Goal: Information Seeking & Learning: Learn about a topic

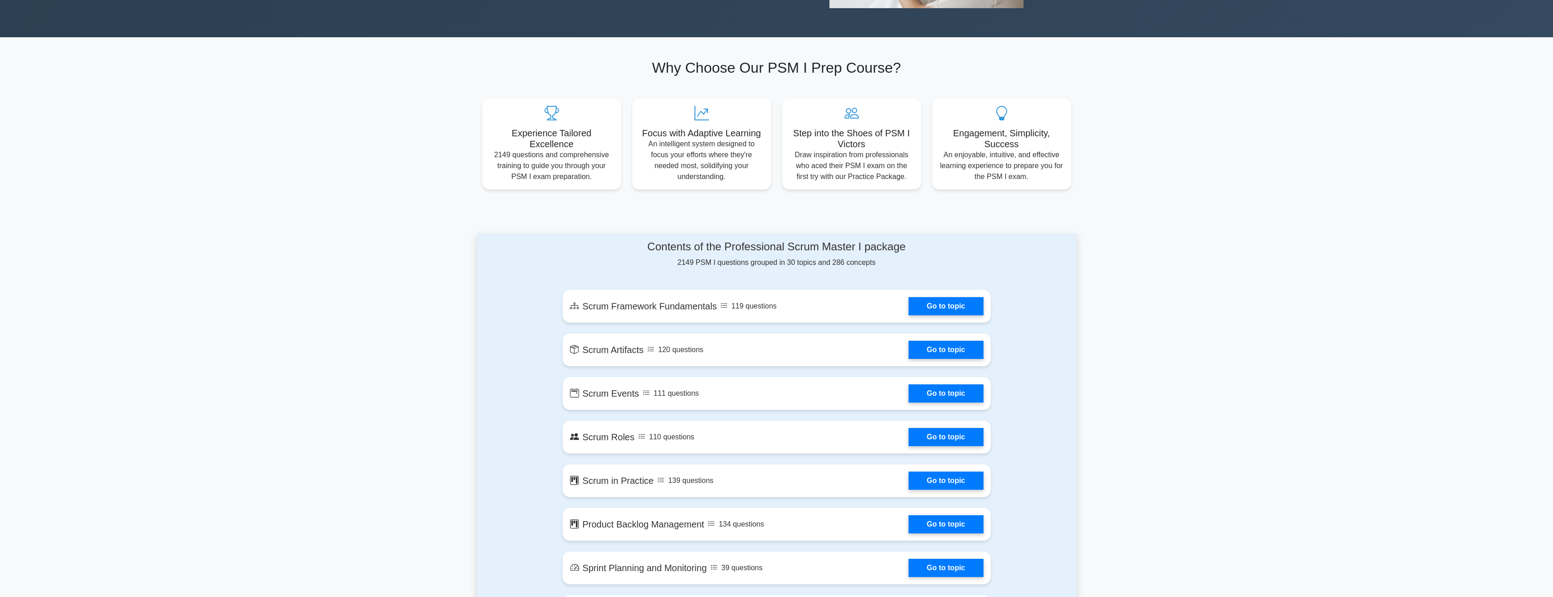
scroll to position [364, 0]
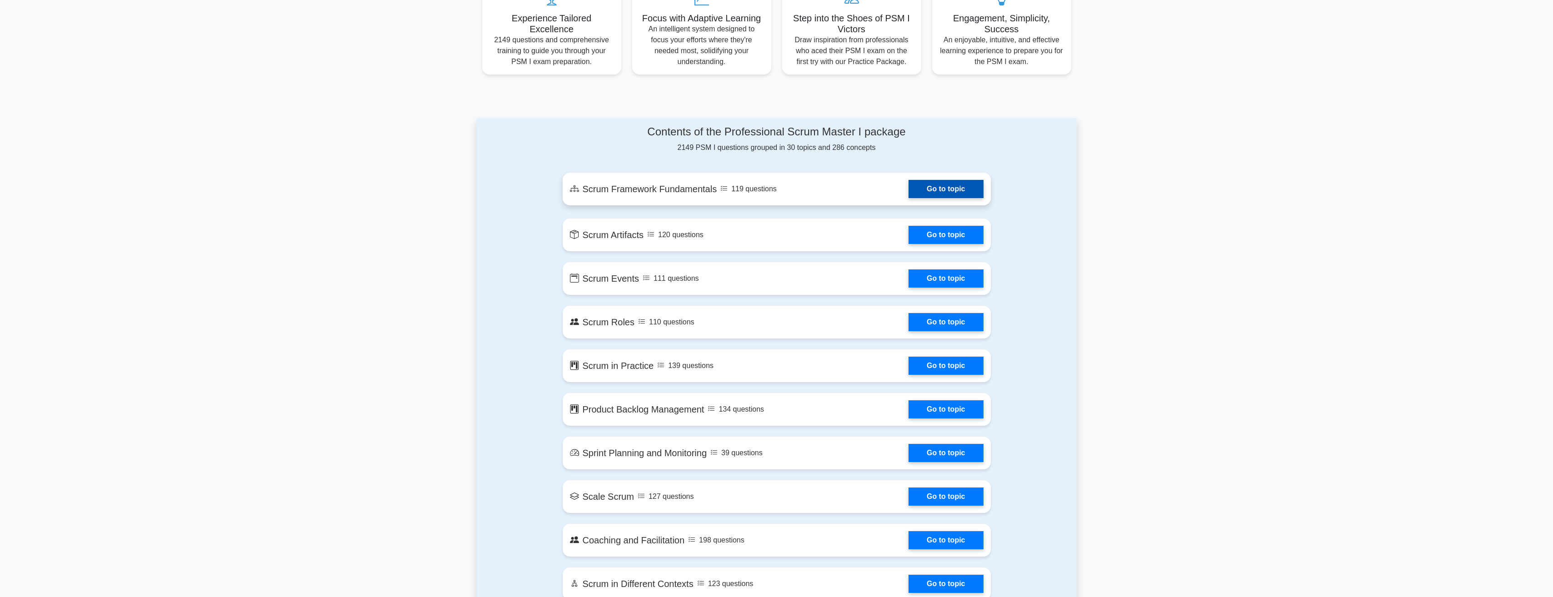
click at [947, 190] on link "Go to topic" at bounding box center [946, 189] width 75 height 18
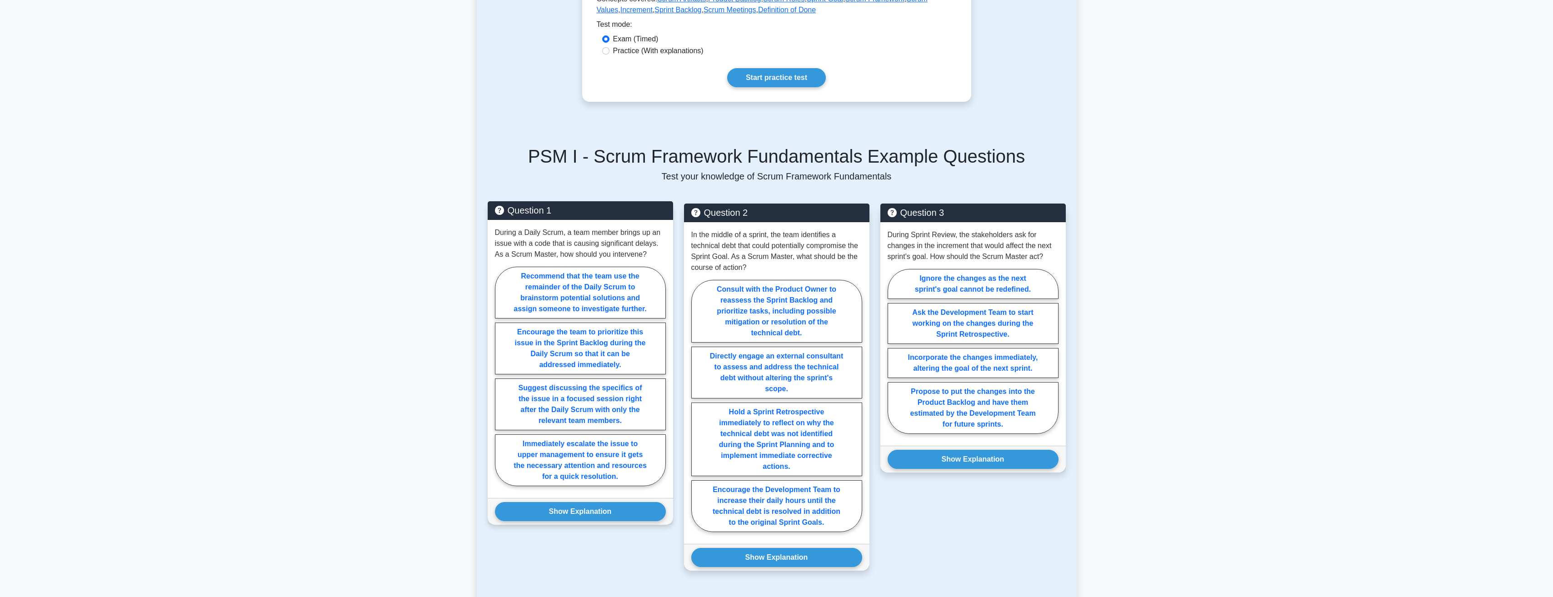
scroll to position [318, 0]
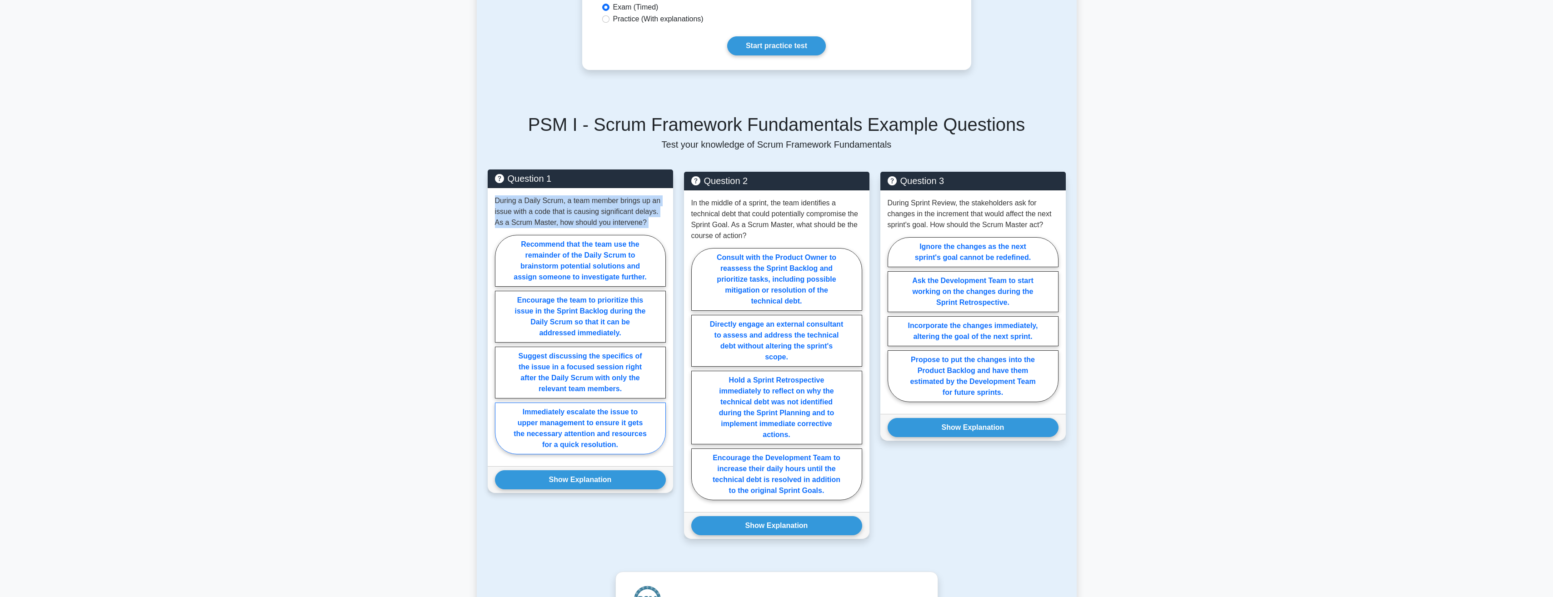
drag, startPoint x: 495, startPoint y: 200, endPoint x: 643, endPoint y: 438, distance: 279.9
click at [643, 438] on div "During a Daily Scrum, a team member brings up an issue with a code that is caus…" at bounding box center [580, 327] width 185 height 278
drag, startPoint x: 643, startPoint y: 438, endPoint x: 616, endPoint y: 441, distance: 27.4
click at [616, 441] on label "Immediately escalate the issue to upper management to ensure it gets the necess…" at bounding box center [580, 429] width 171 height 52
click at [501, 350] on input "Immediately escalate the issue to upper management to ensure it gets the necess…" at bounding box center [498, 348] width 6 height 6
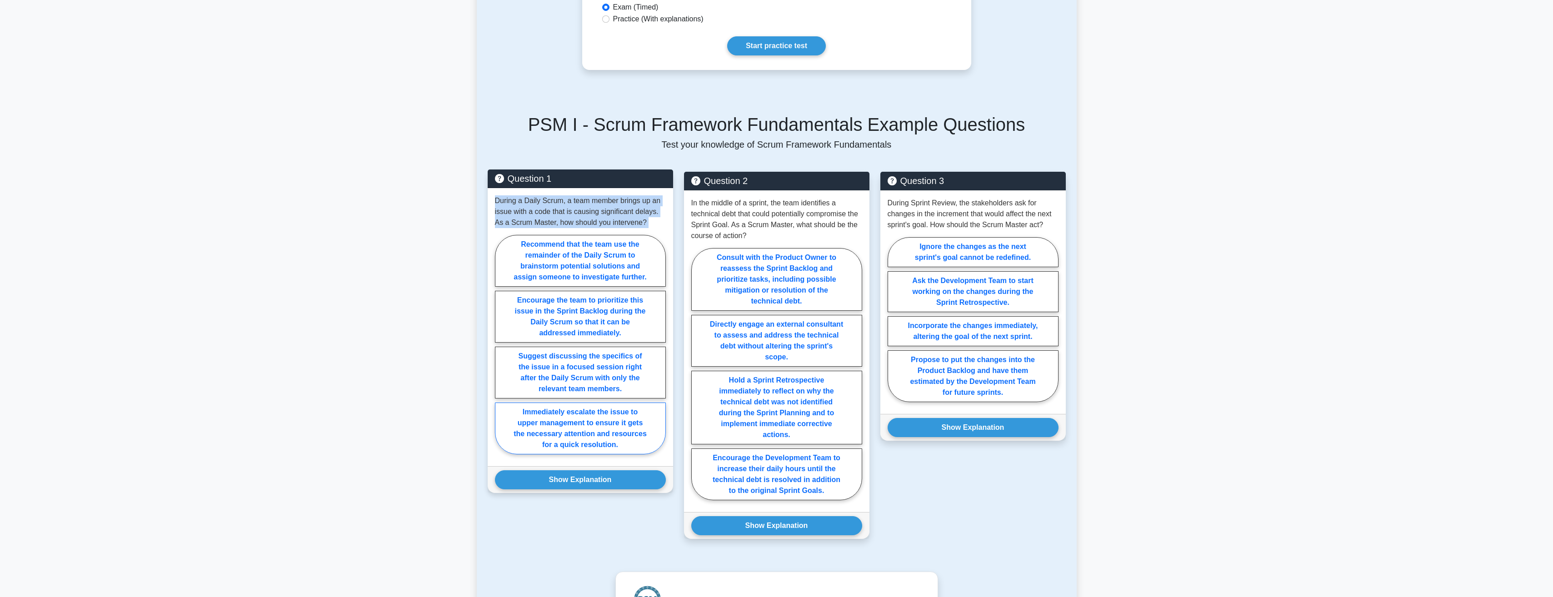
radio input "true"
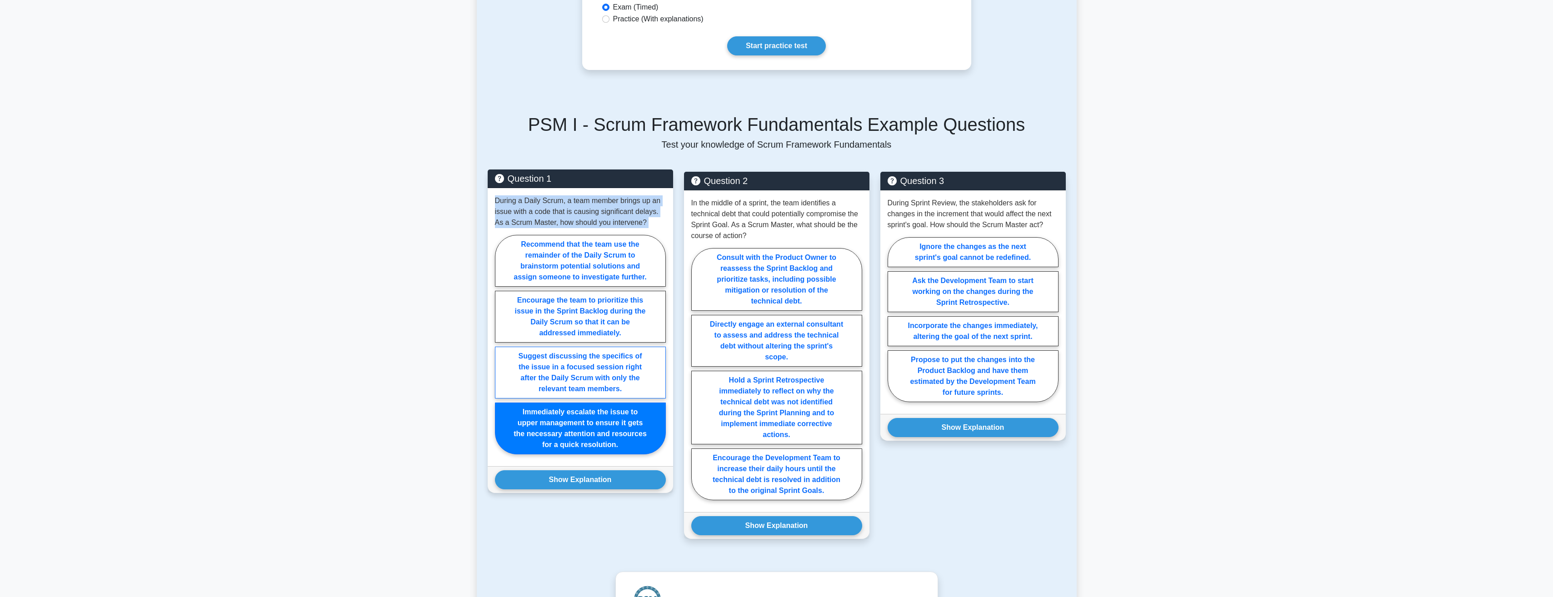
click at [514, 363] on label "Suggest discussing the specifics of the issue in a focused session right after …" at bounding box center [580, 373] width 171 height 52
click at [501, 350] on input "Suggest discussing the specifics of the issue in a focused session right after …" at bounding box center [498, 348] width 6 height 6
radio input "true"
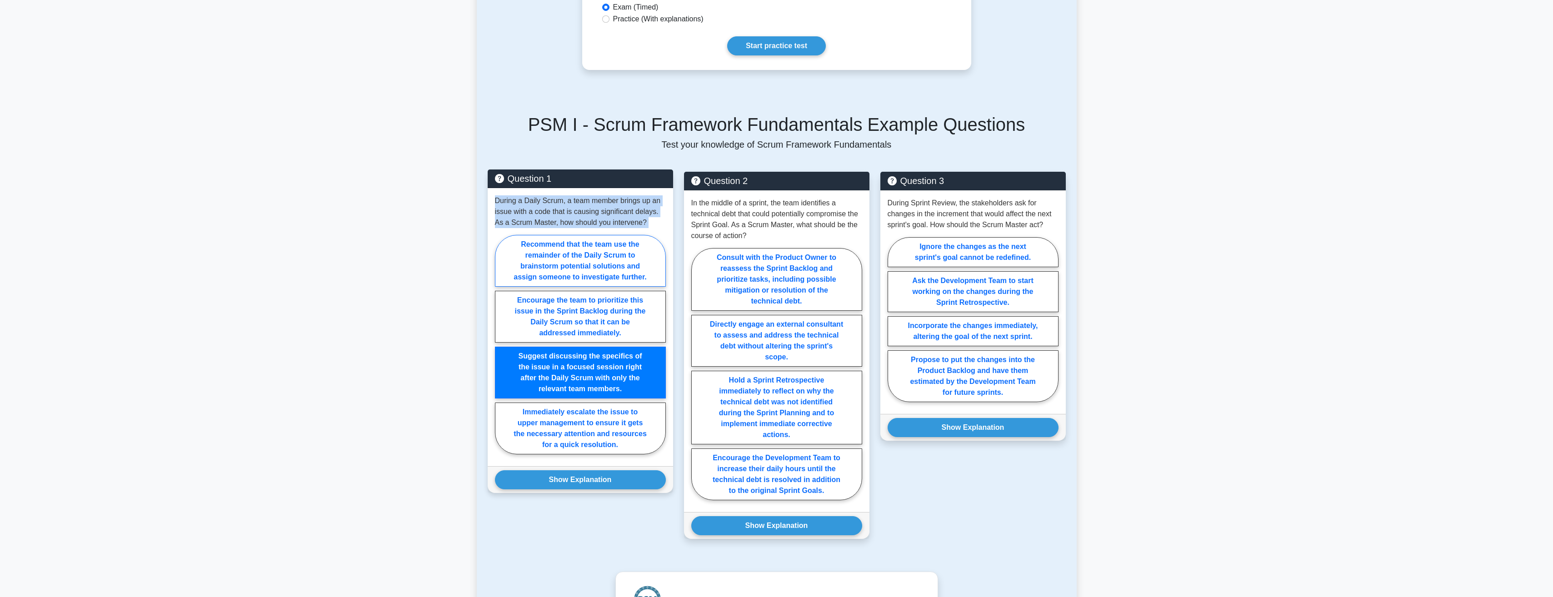
copy div "During a Daily Scrum, a team member brings up an issue with a code that is caus…"
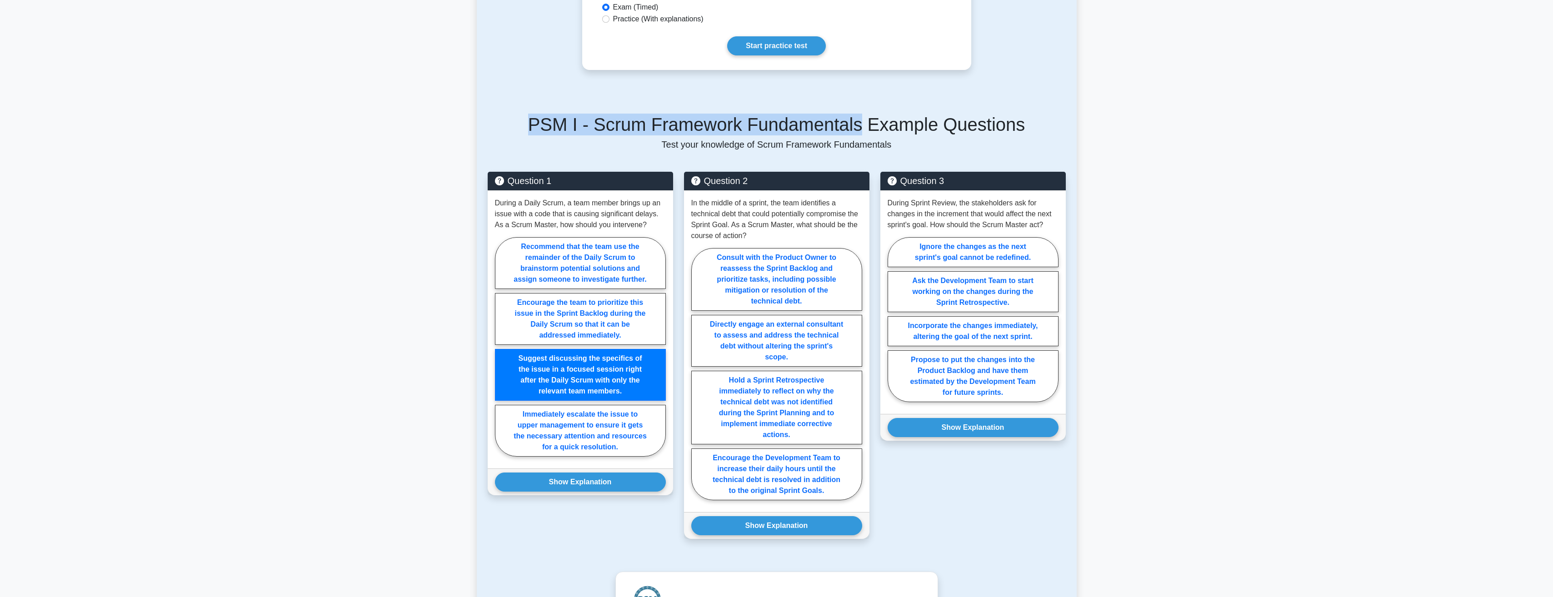
drag, startPoint x: 550, startPoint y: 125, endPoint x: 855, endPoint y: 130, distance: 304.6
click at [855, 130] on h5 "PSM I - Scrum Framework Fundamentals Example Questions" at bounding box center [777, 125] width 578 height 22
copy h5 "PSM I - Scrum Framework Fundamentals"
click at [570, 522] on div "Question 1 During a Daily Scrum, a team member brings up an issue with a code t…" at bounding box center [580, 361] width 196 height 378
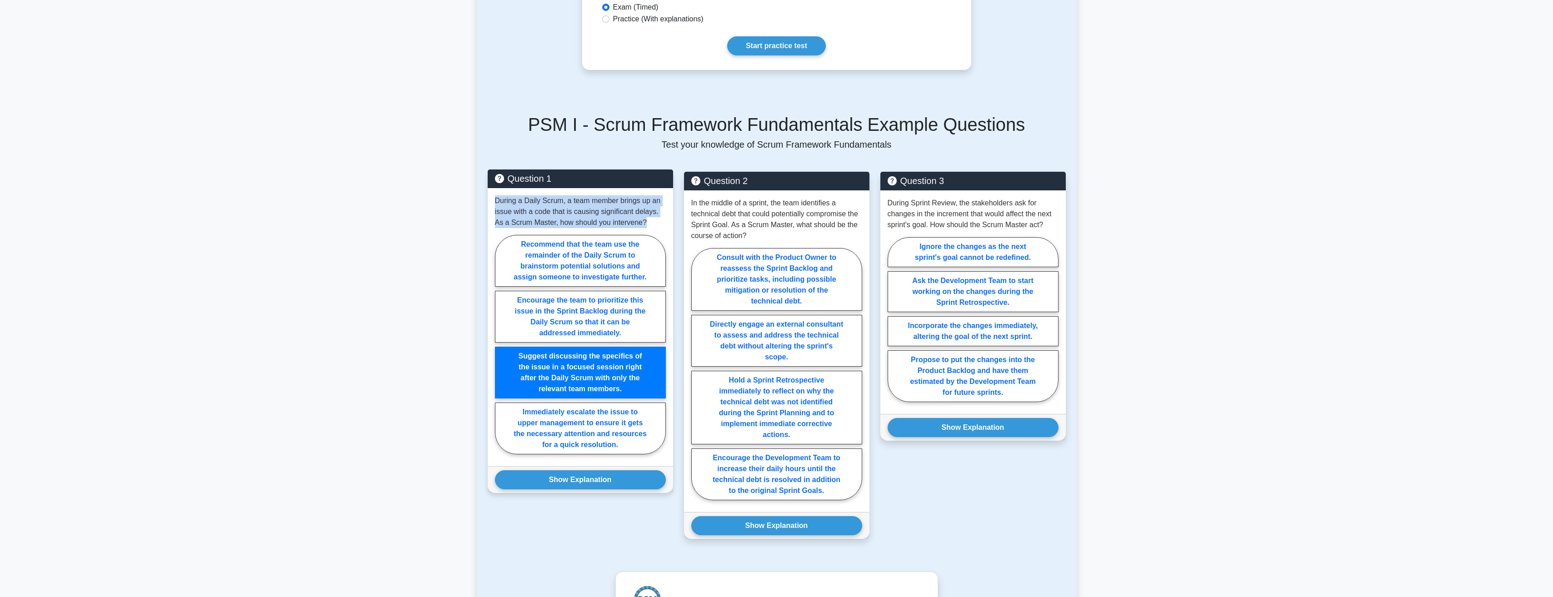
drag, startPoint x: 495, startPoint y: 200, endPoint x: 657, endPoint y: 230, distance: 164.6
click at [657, 230] on div "During a Daily Scrum, a team member brings up an issue with a code that is caus…" at bounding box center [580, 327] width 185 height 278
copy p "During a Daily Scrum, a team member brings up an issue with a code that is caus…"
click at [515, 247] on label "Recommend that the team use the remainder of the Daily Scrum to brainstorm pote…" at bounding box center [580, 261] width 171 height 52
click at [501, 345] on input "Recommend that the team use the remainder of the Daily Scrum to brainstorm pote…" at bounding box center [498, 348] width 6 height 6
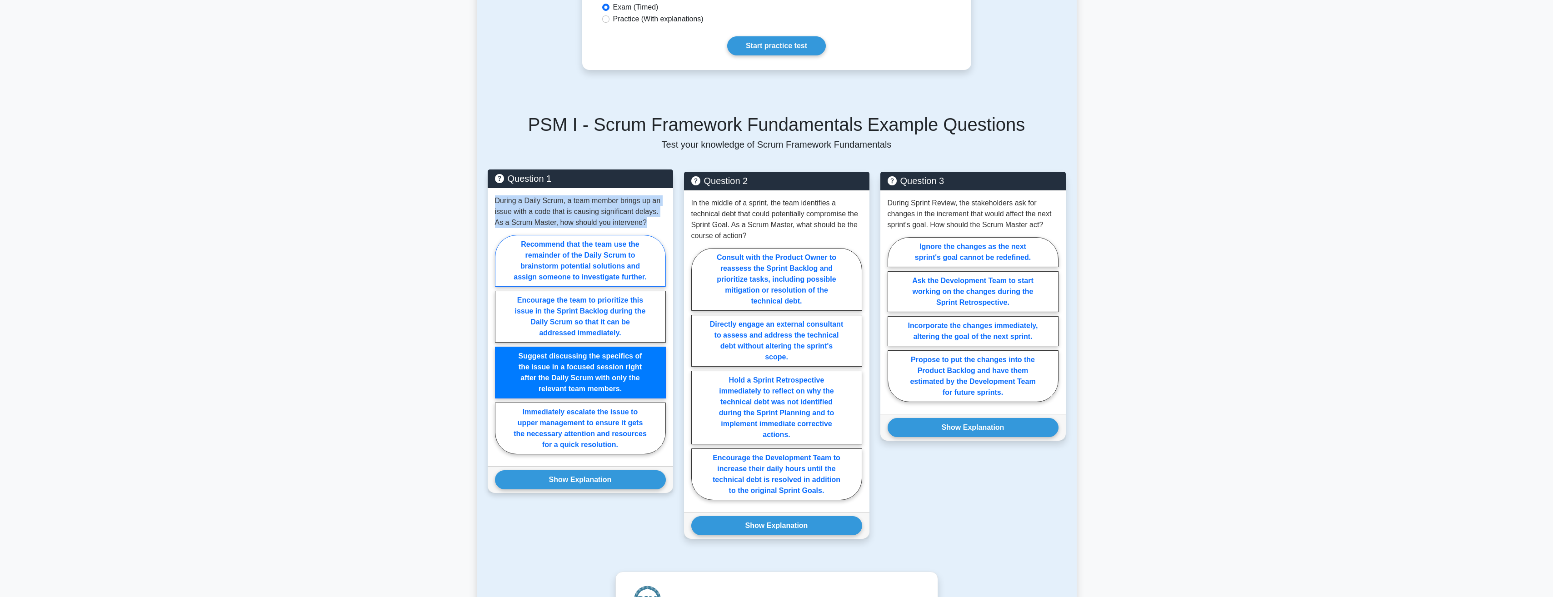
radio input "true"
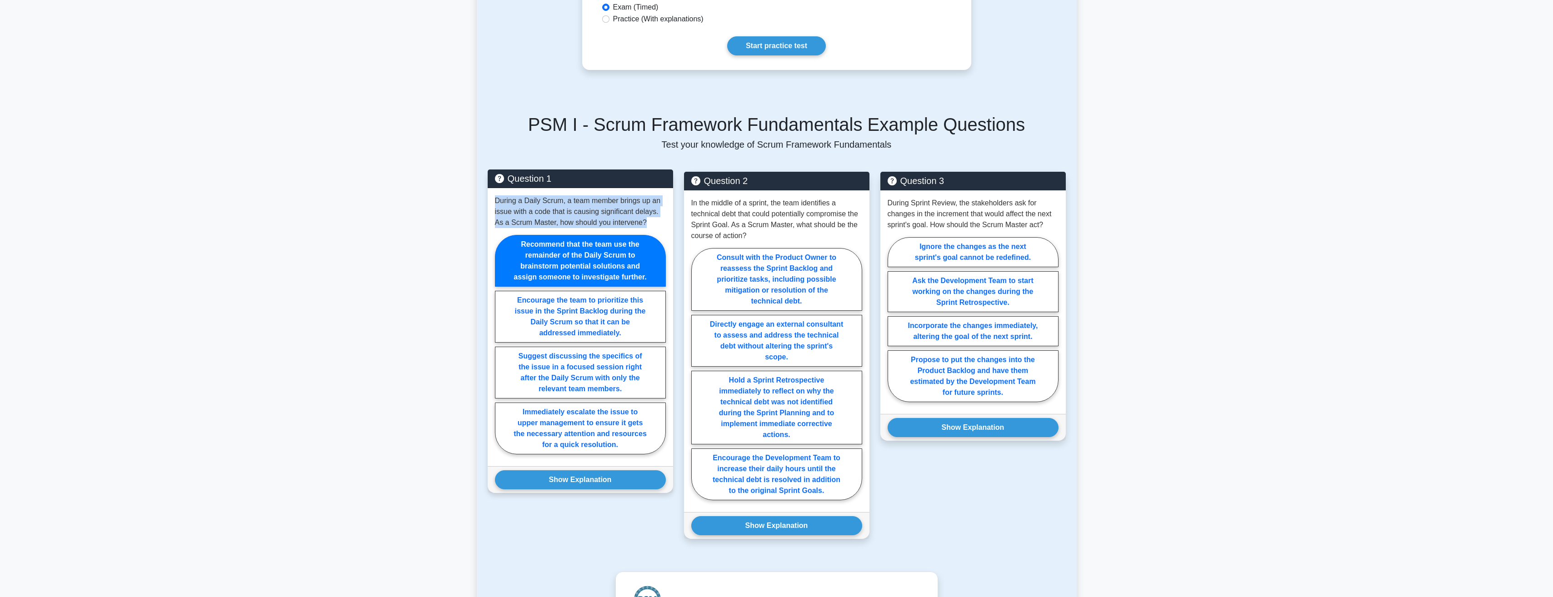
drag, startPoint x: 657, startPoint y: 280, endPoint x: 535, endPoint y: 258, distance: 123.4
click at [555, 270] on label "Recommend that the team use the remainder of the Daily Scrum to brainstorm pote…" at bounding box center [580, 261] width 171 height 52
click at [501, 345] on input "Recommend that the team use the remainder of the Daily Scrum to brainstorm pote…" at bounding box center [498, 348] width 6 height 6
click at [526, 245] on label "Recommend that the team use the remainder of the Daily Scrum to brainstorm pote…" at bounding box center [580, 261] width 171 height 52
click at [501, 345] on input "Recommend that the team use the remainder of the Daily Scrum to brainstorm pote…" at bounding box center [498, 348] width 6 height 6
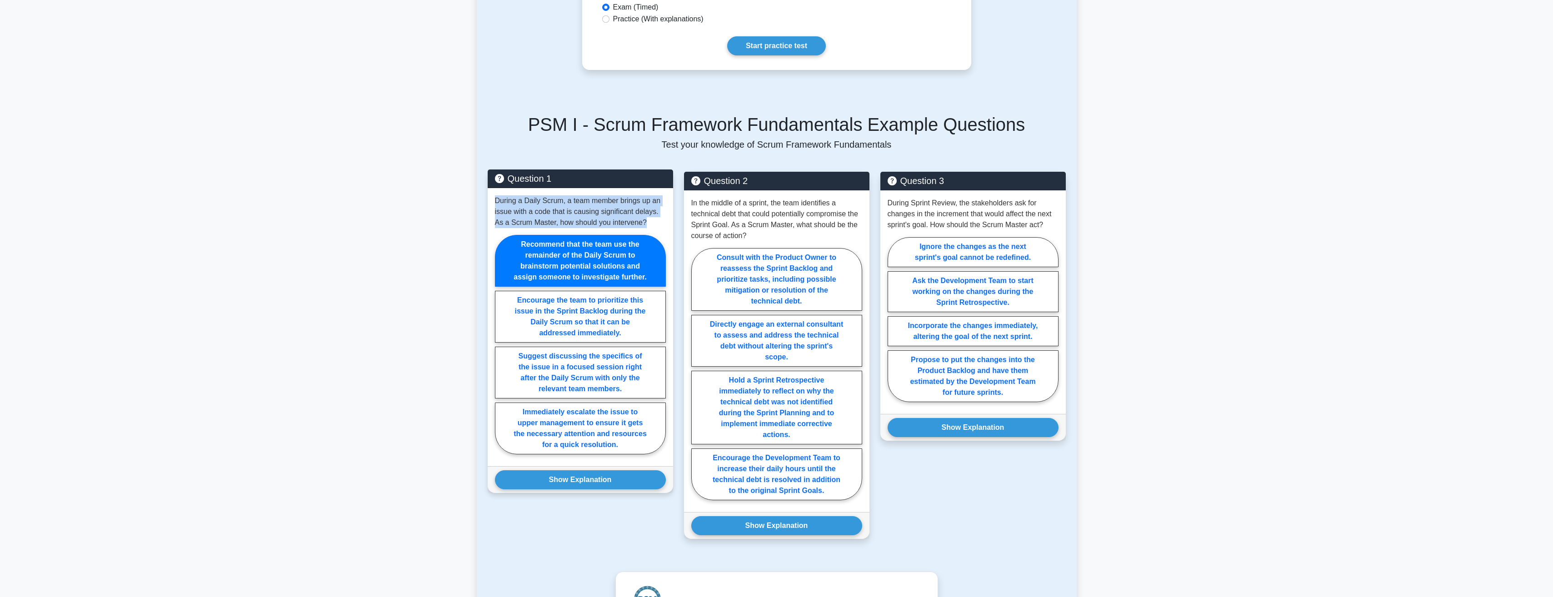
click at [525, 244] on label "Recommend that the team use the remainder of the Daily Scrum to brainstorm pote…" at bounding box center [580, 261] width 171 height 52
click at [501, 345] on input "Recommend that the team use the remainder of the Daily Scrum to brainstorm pote…" at bounding box center [498, 348] width 6 height 6
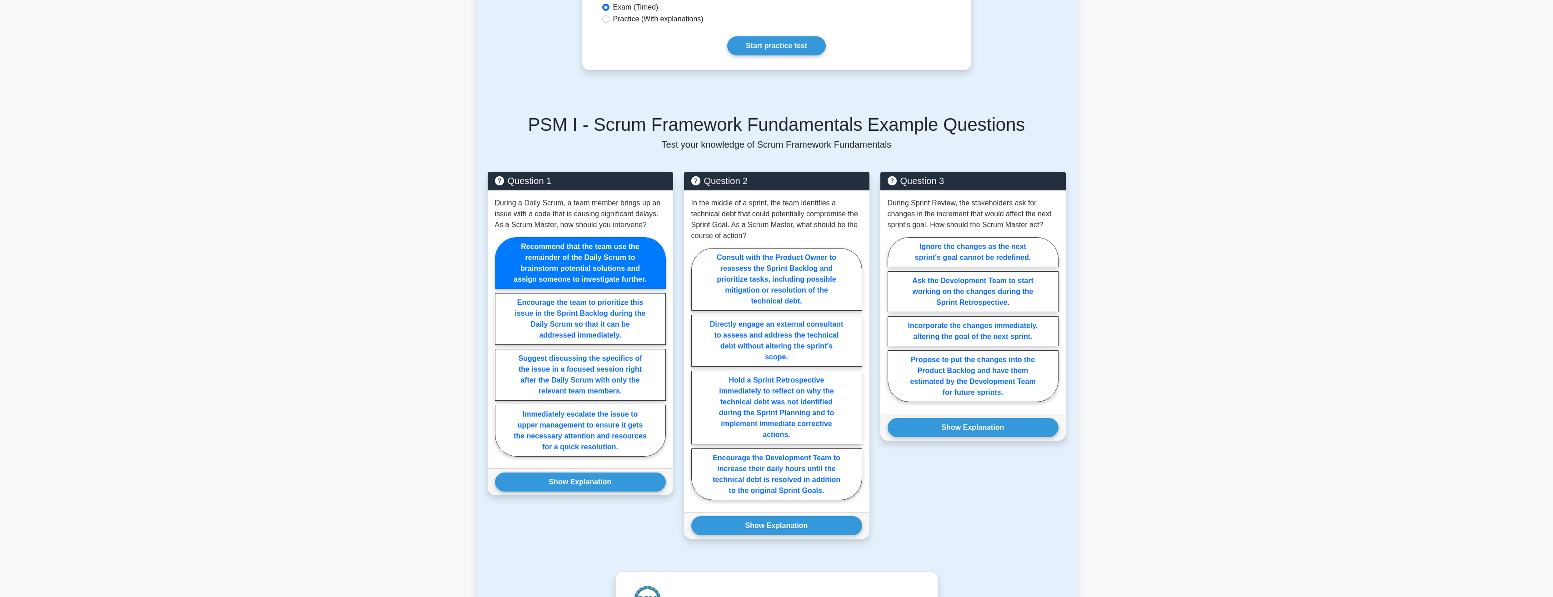
click at [395, 408] on main "Back to Professional Scrum Master I (PSM I) Test Flashcards Scrum Framework Fun…" at bounding box center [776, 327] width 1553 height 1232
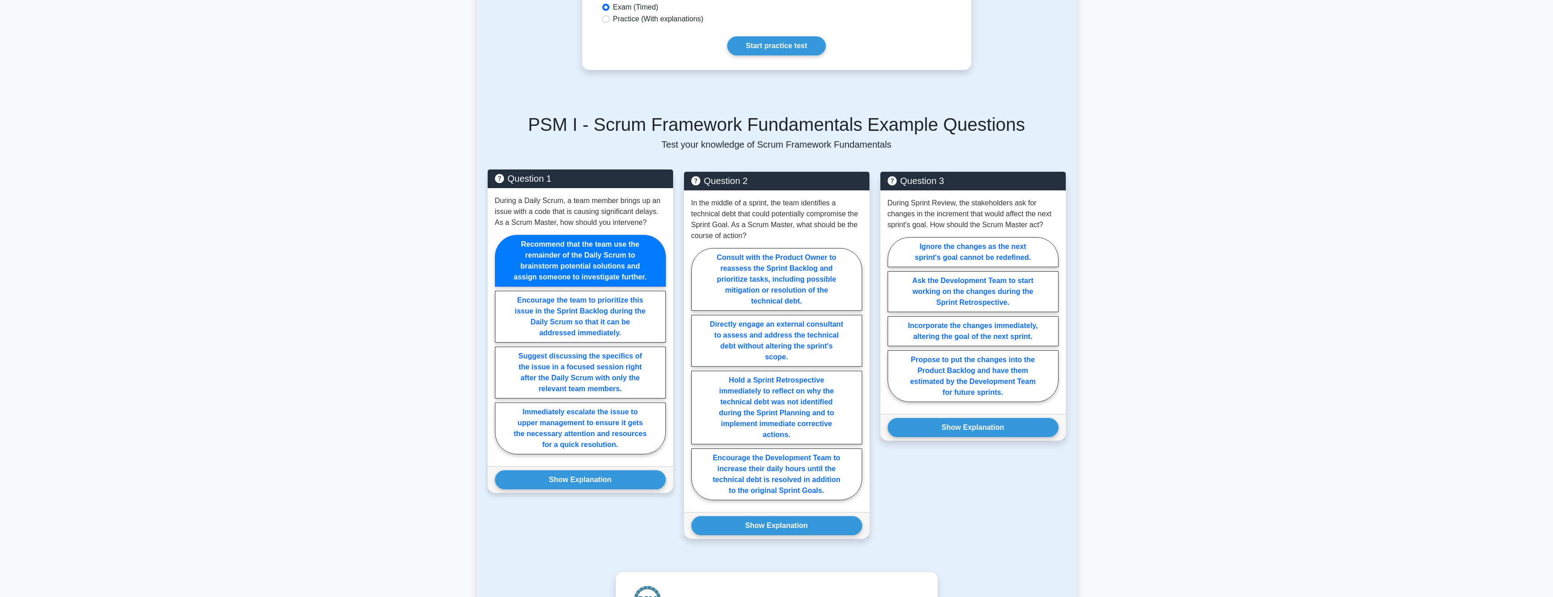
click at [524, 252] on label "Recommend that the team use the remainder of the Daily Scrum to brainstorm pote…" at bounding box center [580, 261] width 171 height 52
click at [501, 345] on input "Recommend that the team use the remainder of the Daily Scrum to brainstorm pote…" at bounding box center [498, 348] width 6 height 6
click at [521, 243] on label "Recommend that the team use the remainder of the Daily Scrum to brainstorm pote…" at bounding box center [580, 261] width 171 height 52
click at [501, 345] on input "Recommend that the team use the remainder of the Daily Scrum to brainstorm pote…" at bounding box center [498, 348] width 6 height 6
click at [521, 243] on label "Recommend that the team use the remainder of the Daily Scrum to brainstorm pote…" at bounding box center [580, 261] width 171 height 52
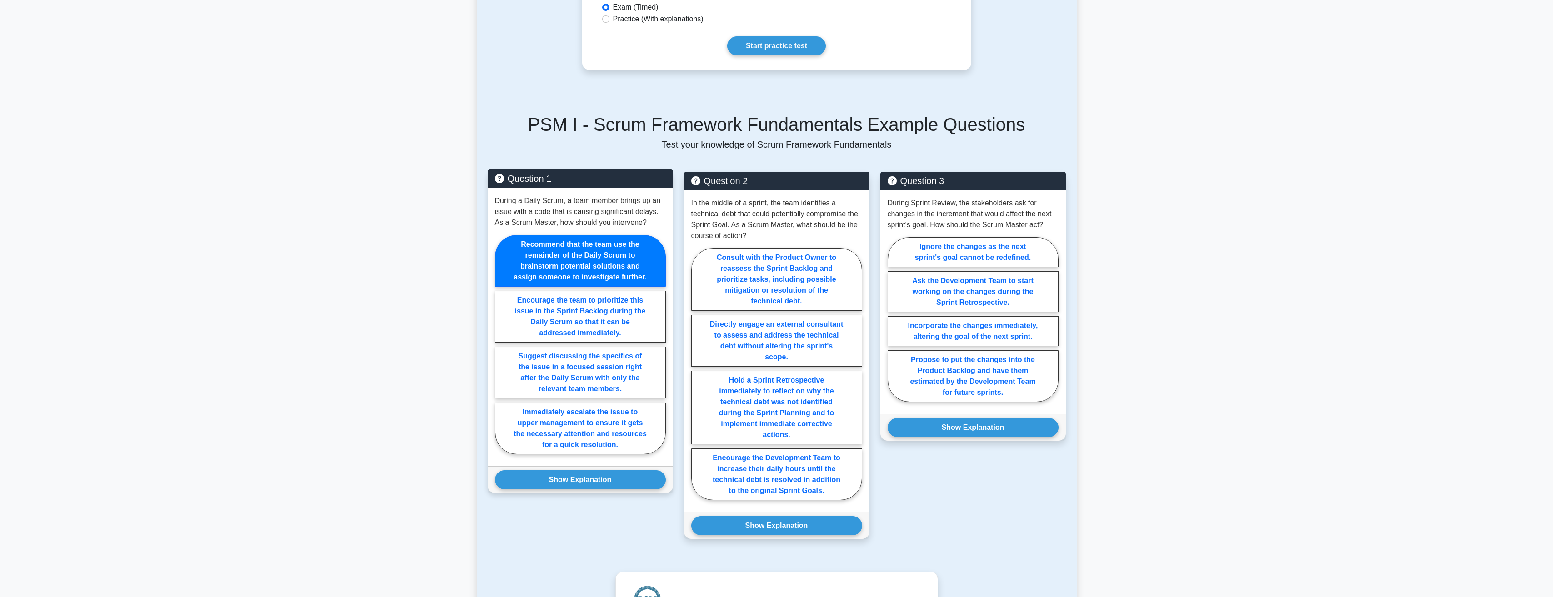
click at [501, 345] on input "Recommend that the team use the remainder of the Daily Scrum to brainstorm pote…" at bounding box center [498, 348] width 6 height 6
drag, startPoint x: 650, startPoint y: 277, endPoint x: 537, endPoint y: 265, distance: 114.3
click at [537, 265] on label "Recommend that the team use the remainder of the Daily Scrum to brainstorm pote…" at bounding box center [580, 261] width 171 height 52
click at [501, 345] on input "Recommend that the team use the remainder of the Daily Scrum to brainstorm pote…" at bounding box center [498, 348] width 6 height 6
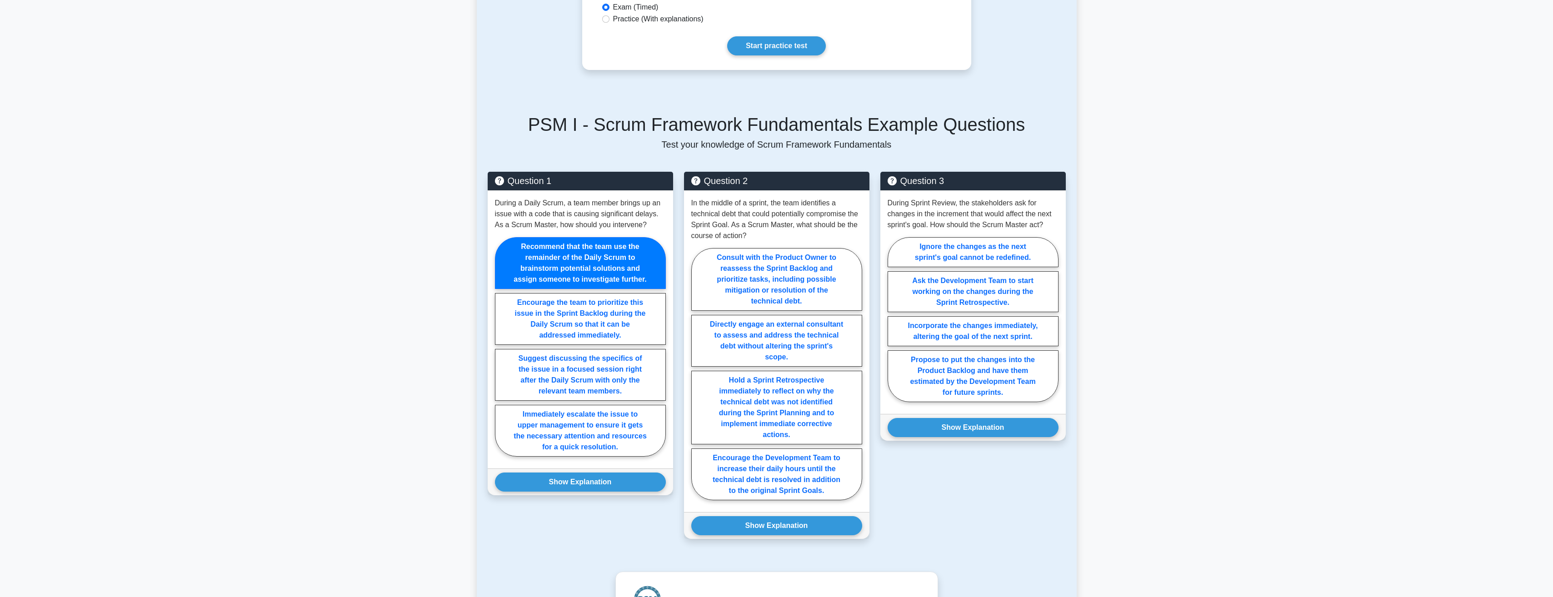
click at [415, 275] on main "Back to Professional Scrum Master I (PSM I) Test Flashcards Scrum Framework Fun…" at bounding box center [776, 327] width 1553 height 1232
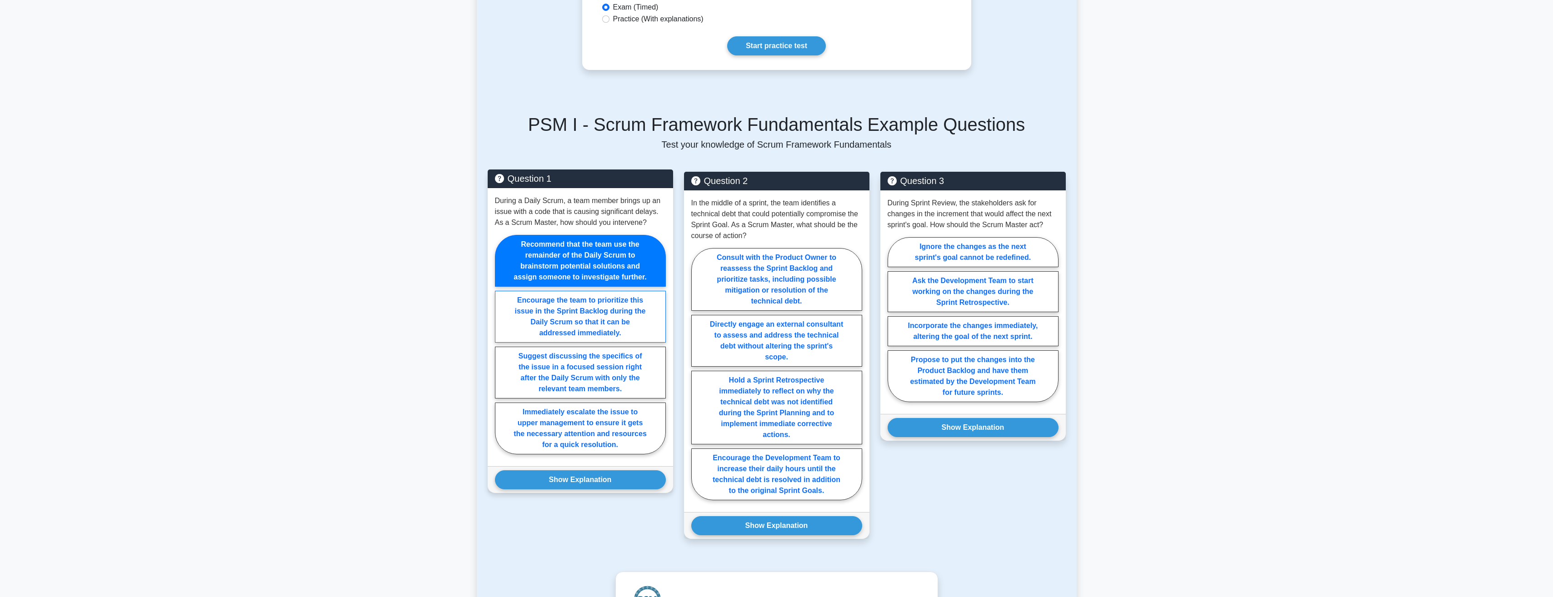
click at [518, 300] on label "Encourage the team to prioritize this issue in the Sprint Backlog during the Da…" at bounding box center [580, 317] width 171 height 52
click at [501, 345] on input "Encourage the team to prioritize this issue in the Sprint Backlog during the Da…" at bounding box center [498, 348] width 6 height 6
radio input "true"
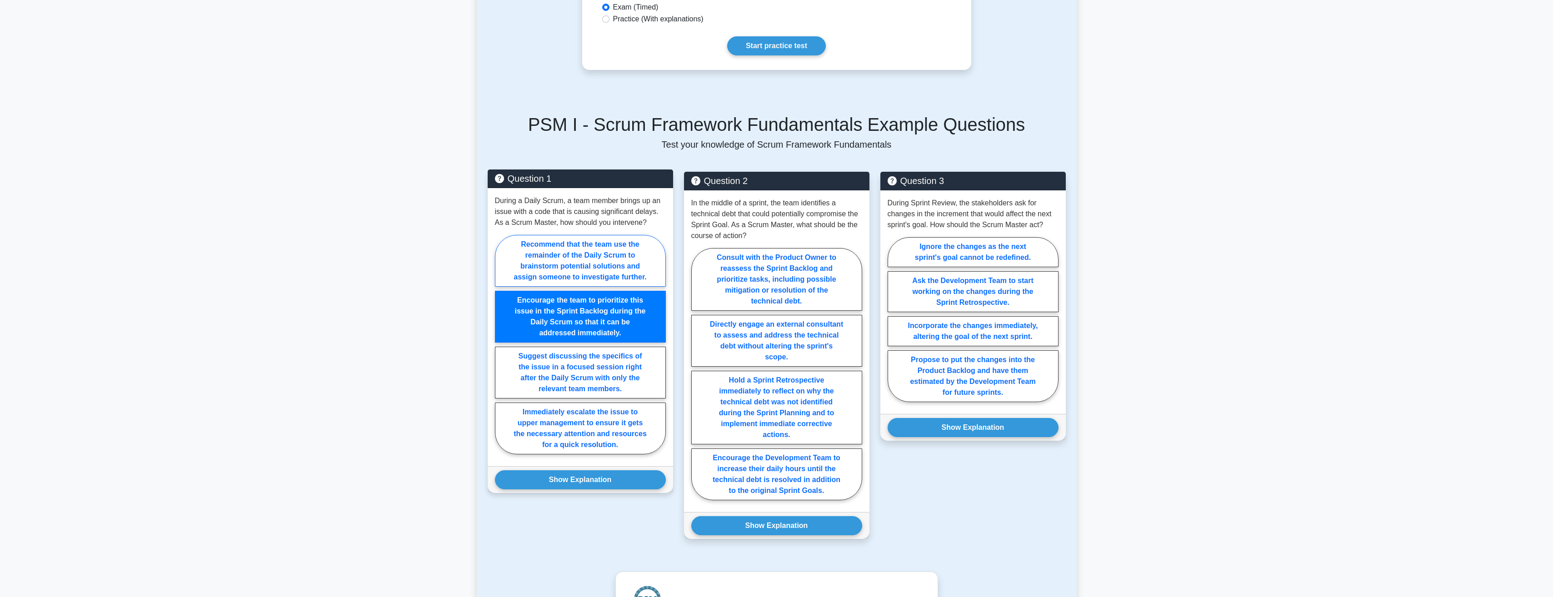
click at [571, 270] on label "Recommend that the team use the remainder of the Daily Scrum to brainstorm pote…" at bounding box center [580, 261] width 171 height 52
click at [501, 345] on input "Recommend that the team use the remainder of the Daily Scrum to brainstorm pote…" at bounding box center [498, 348] width 6 height 6
radio input "true"
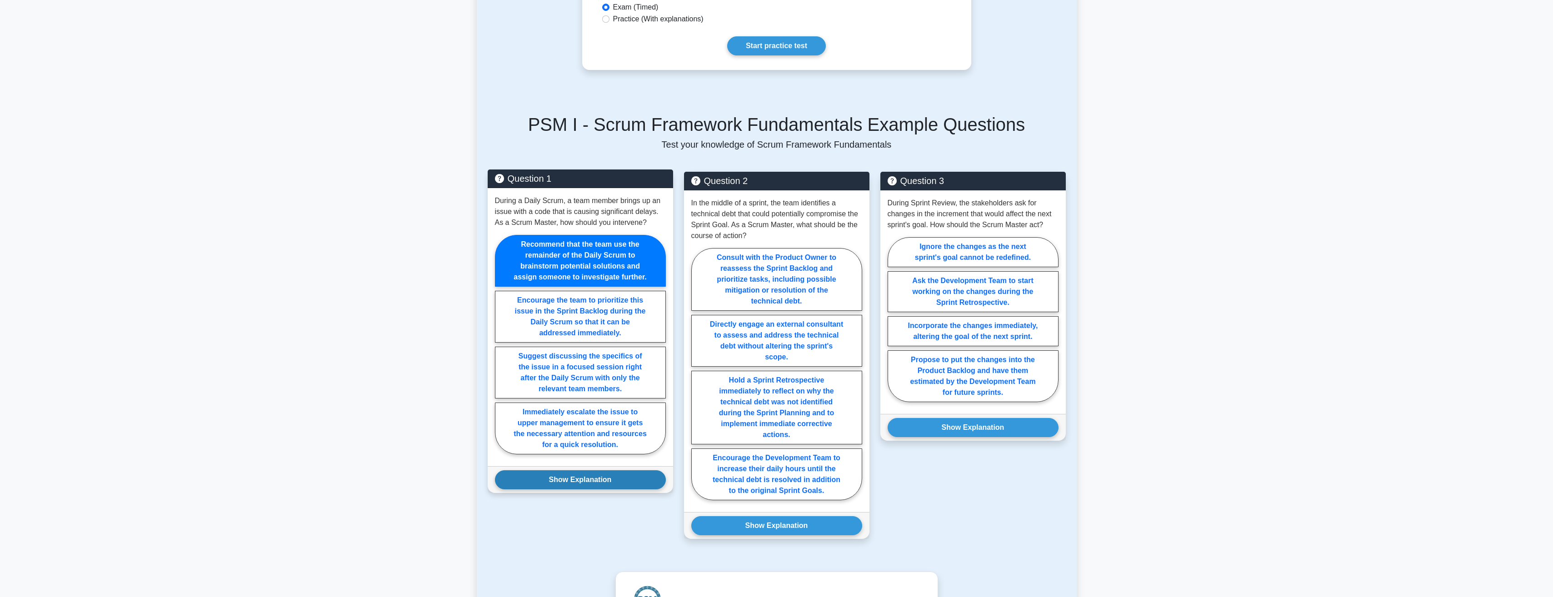
click at [550, 481] on button "Show Explanation" at bounding box center [580, 479] width 171 height 19
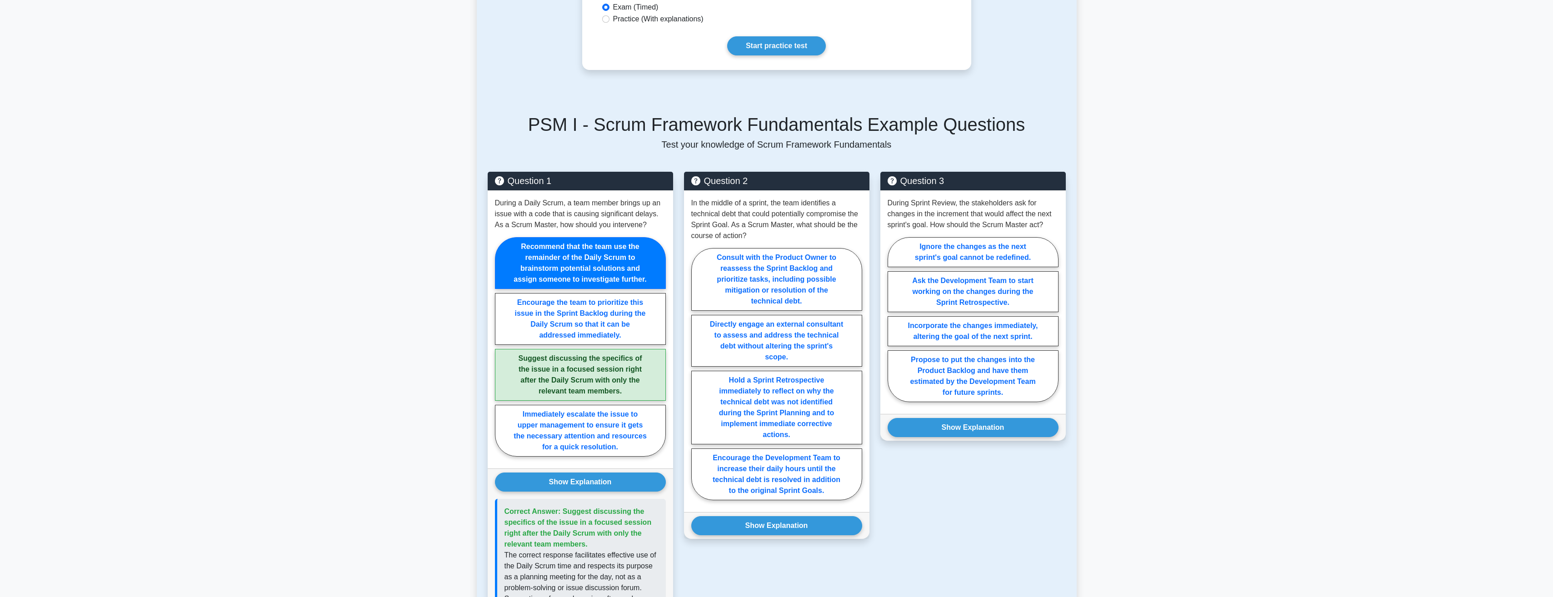
click at [373, 374] on main "Back to Professional Scrum Master I (PSM I) Test Flashcards Scrum Framework Fun…" at bounding box center [776, 409] width 1553 height 1396
click at [342, 133] on main "Back to Professional Scrum Master I (PSM I) Test Flashcards Scrum Framework Fun…" at bounding box center [776, 409] width 1553 height 1396
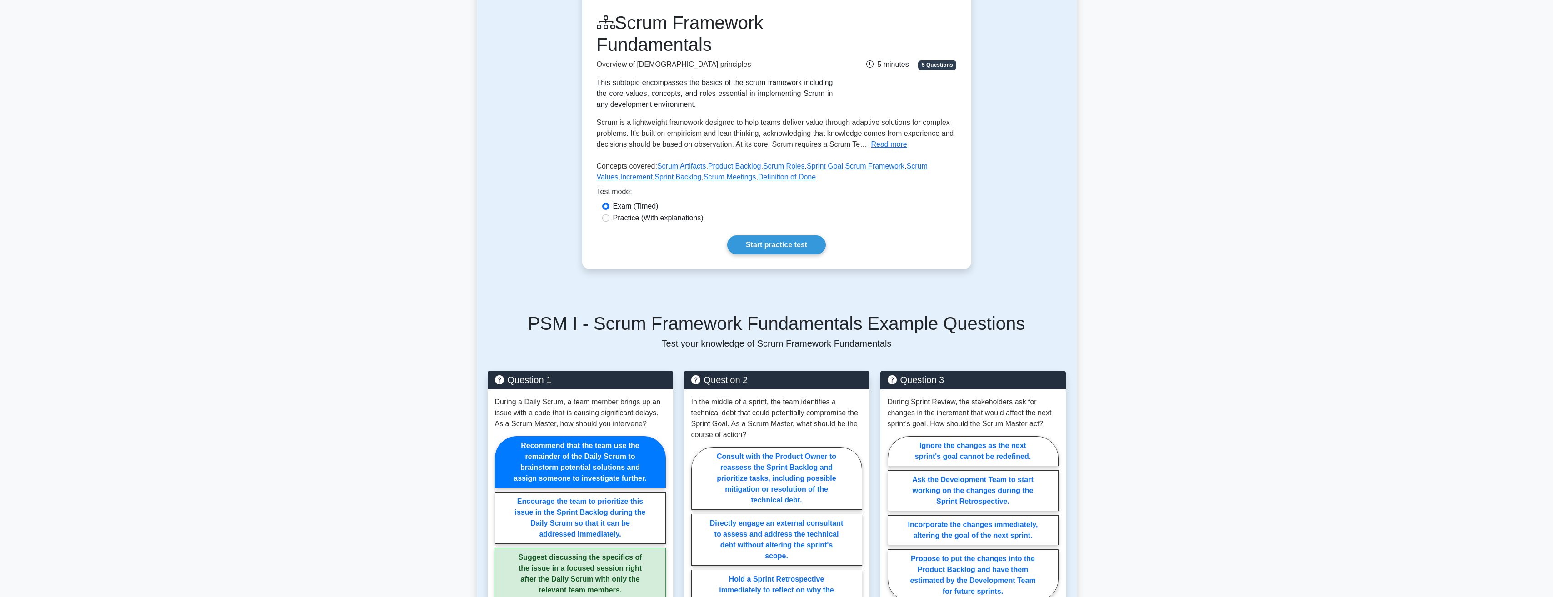
scroll to position [136, 0]
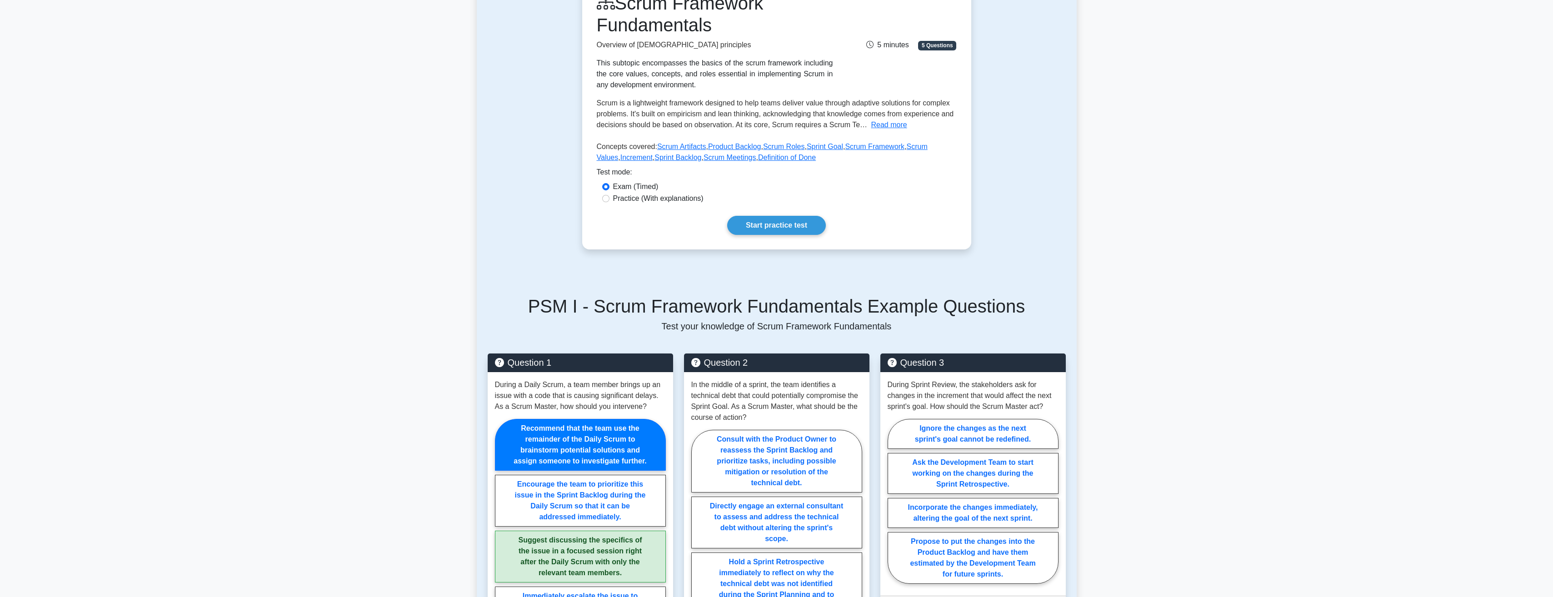
click at [625, 198] on label "Practice (With explanations)" at bounding box center [658, 198] width 90 height 11
click at [610, 198] on input "Practice (With explanations)" at bounding box center [605, 198] width 7 height 7
radio input "true"
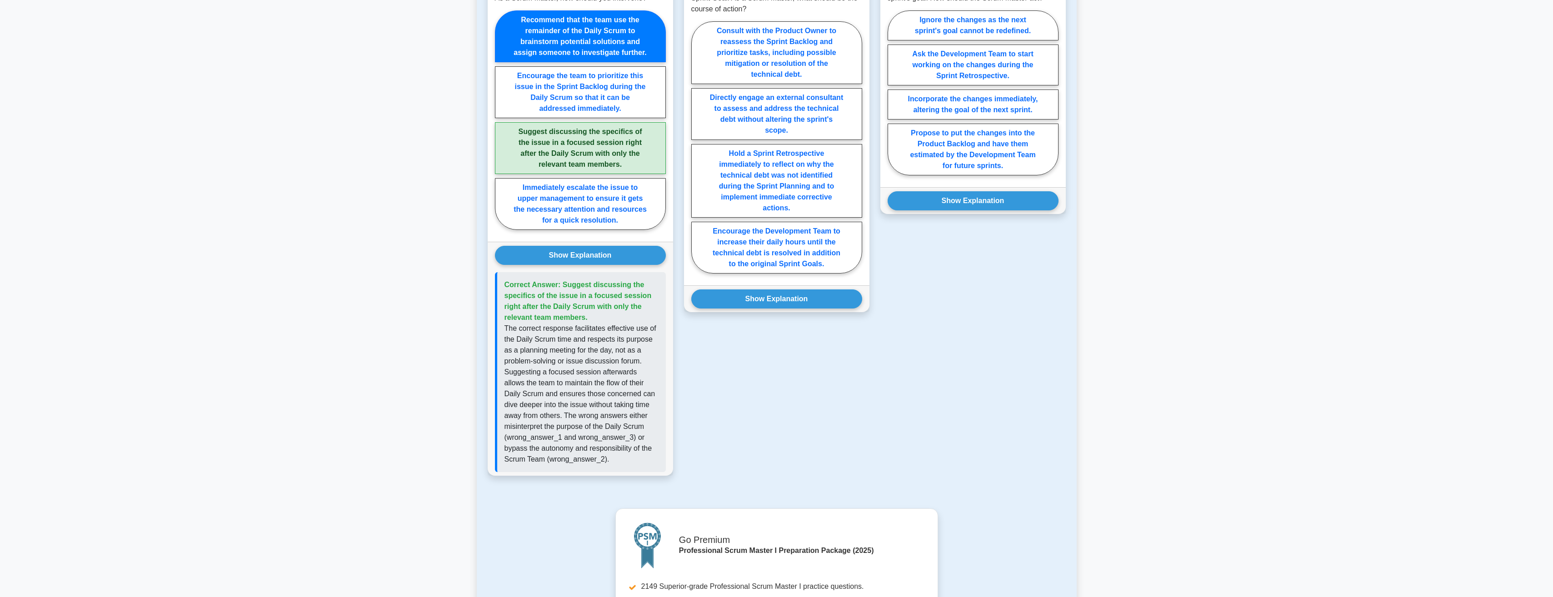
scroll to position [545, 0]
click at [385, 362] on main "Back to Professional Scrum Master I (PSM I) Test Flashcards Scrum Framework Fun…" at bounding box center [776, 182] width 1553 height 1396
click at [304, 370] on main "Back to Professional Scrum Master I (PSM I) Test Flashcards Scrum Framework Fun…" at bounding box center [776, 182] width 1553 height 1396
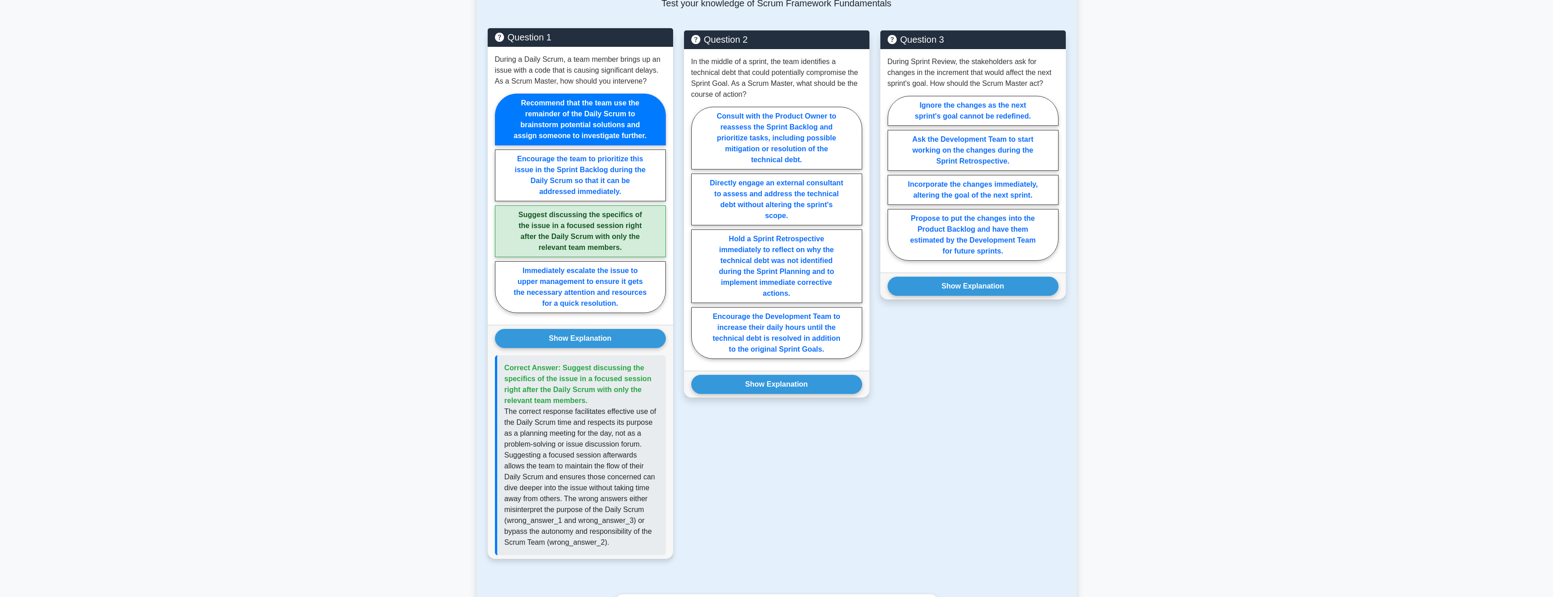
scroll to position [455, 0]
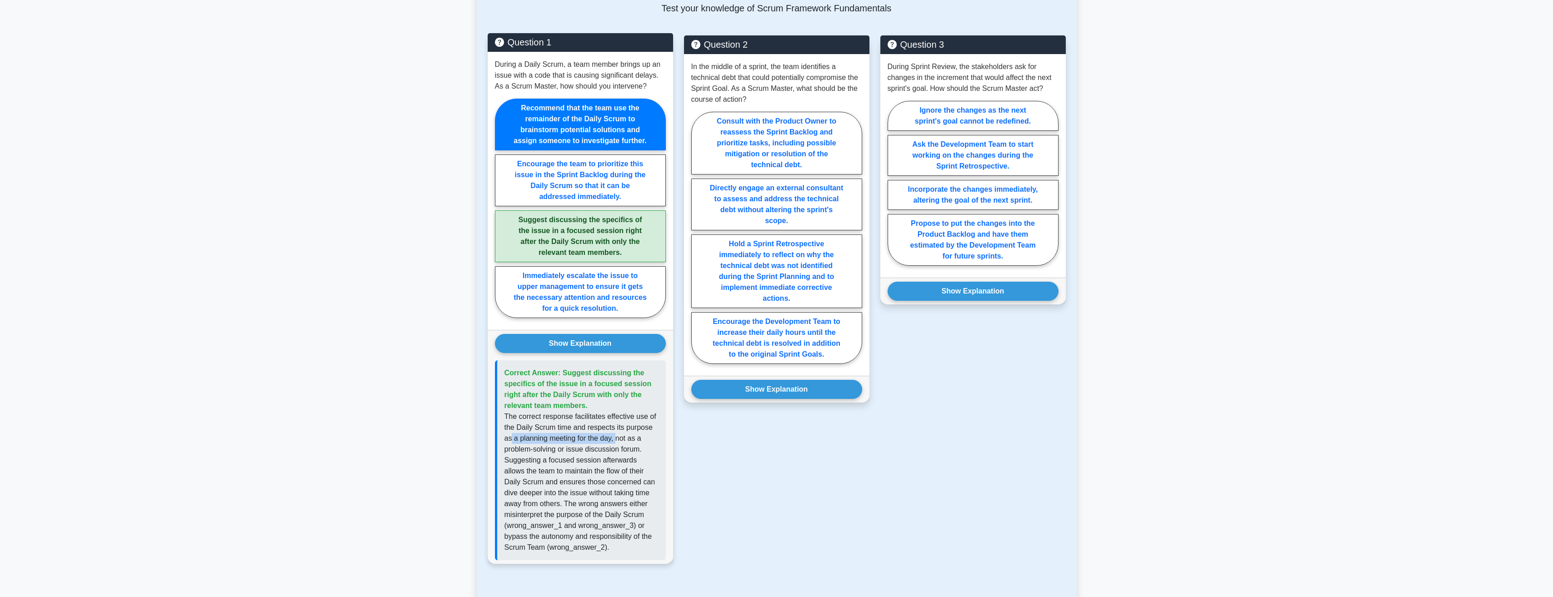
drag, startPoint x: 512, startPoint y: 441, endPoint x: 615, endPoint y: 444, distance: 103.2
click at [615, 444] on p "The correct response facilitates effective use of the Daily Scrum time and resp…" at bounding box center [582, 482] width 154 height 142
drag, startPoint x: 615, startPoint y: 444, endPoint x: 576, endPoint y: 456, distance: 40.4
click at [579, 455] on p "The correct response facilitates effective use of the Daily Scrum time and resp…" at bounding box center [582, 482] width 154 height 142
click at [519, 449] on p "The correct response facilitates effective use of the Daily Scrum time and resp…" at bounding box center [582, 482] width 154 height 142
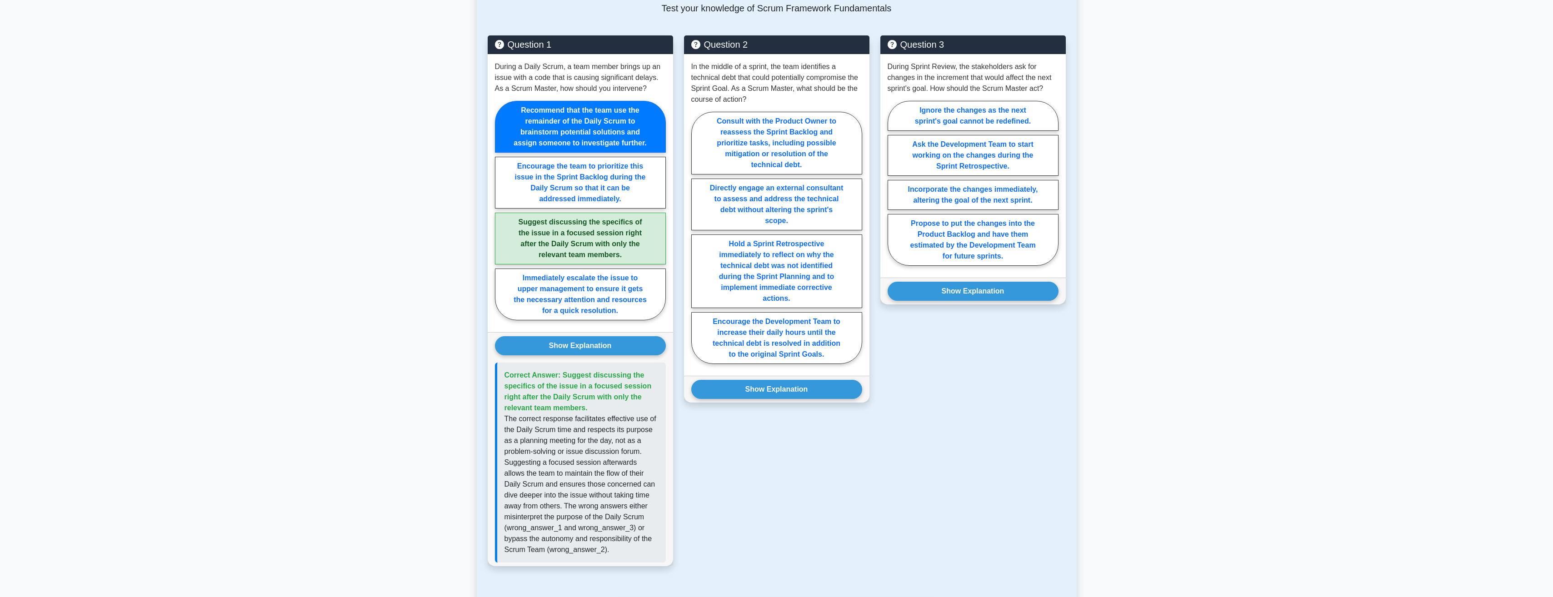
click at [400, 429] on main "Back to Professional Scrum Master I (PSM I) Test Flashcards Scrum Framework Fun…" at bounding box center [776, 273] width 1553 height 1396
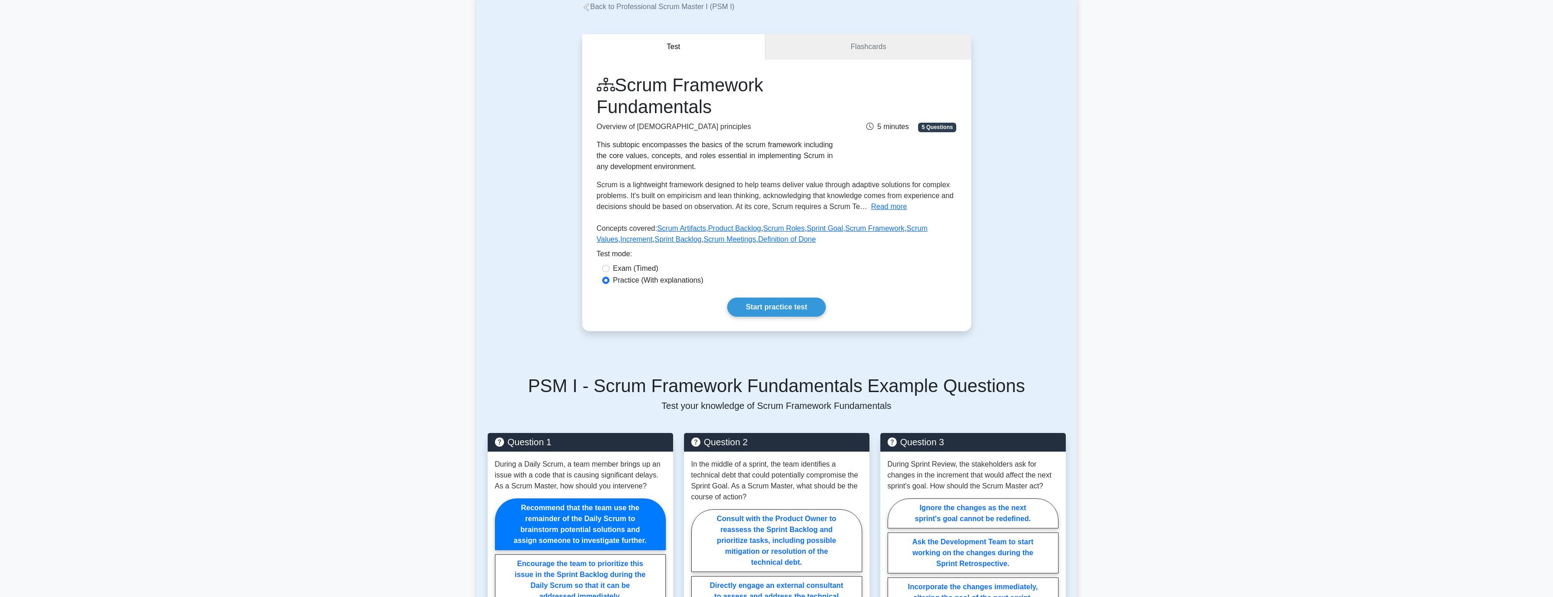
scroll to position [0, 0]
